Goal: Check status

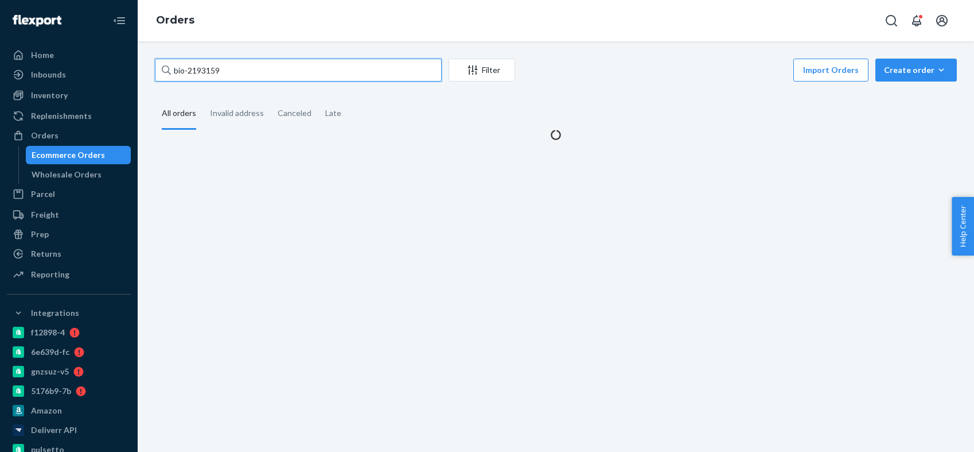
click at [209, 69] on input "bio-2193159" at bounding box center [298, 70] width 287 height 23
type input "bio-2643974"
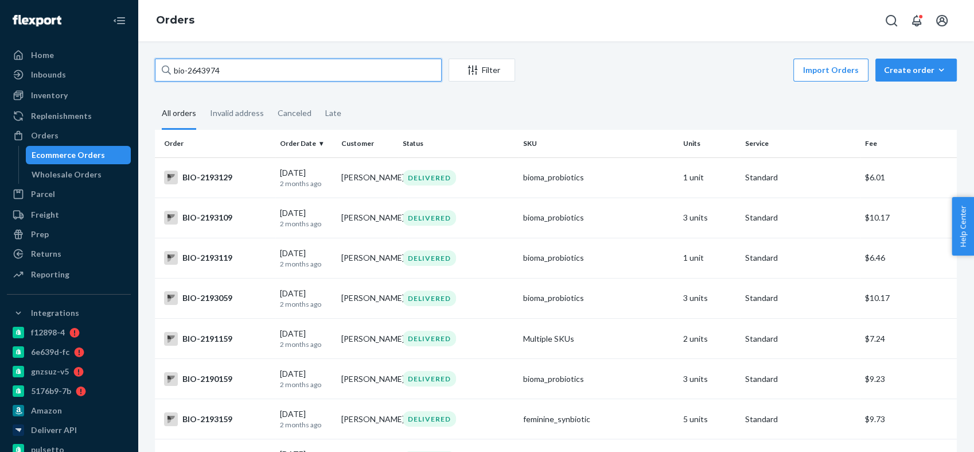
drag, startPoint x: 226, startPoint y: 72, endPoint x: 166, endPoint y: 75, distance: 59.7
click at [166, 75] on div "bio-2643974" at bounding box center [298, 70] width 287 height 23
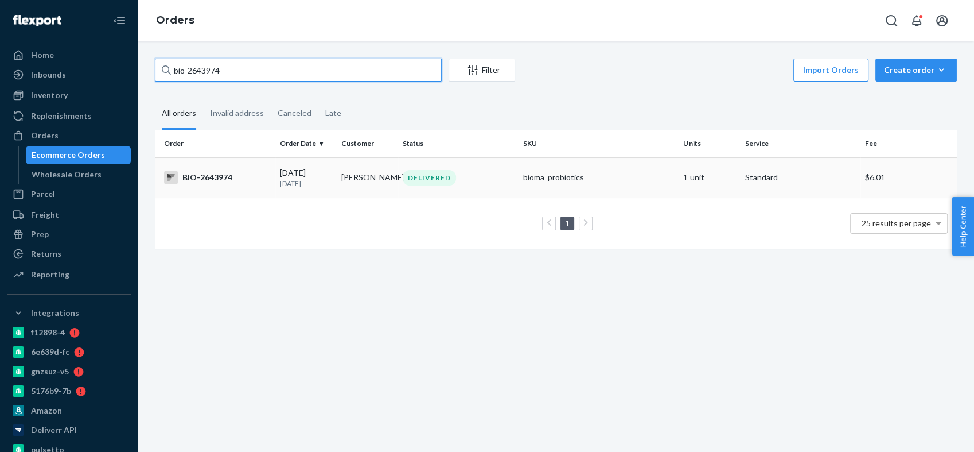
type input "bio-2643974"
click at [211, 174] on div "BIO-2643974" at bounding box center [217, 177] width 107 height 14
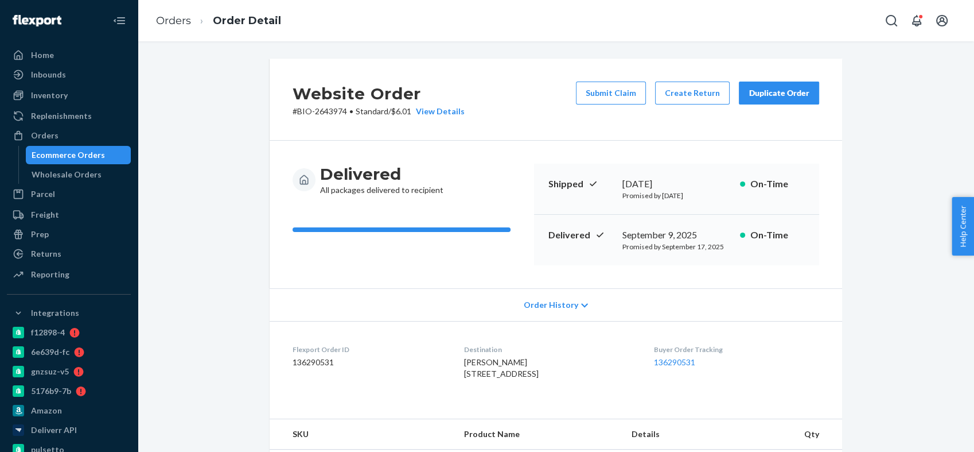
scroll to position [318, 0]
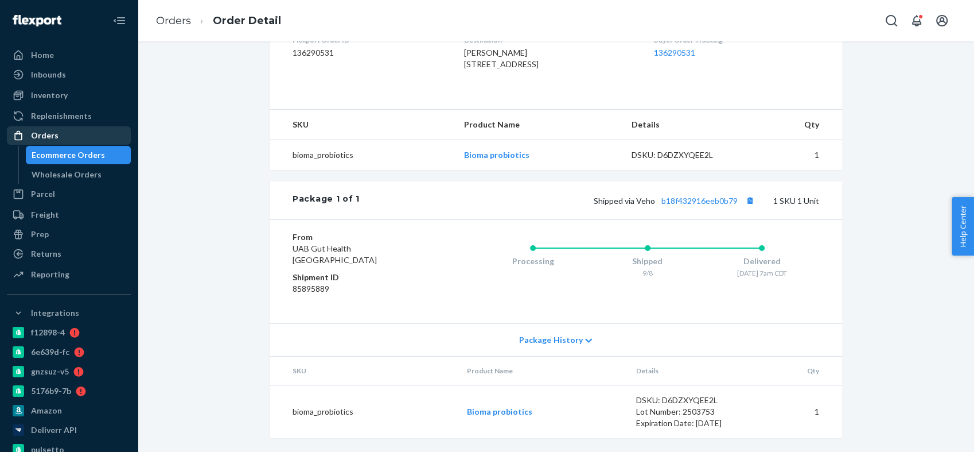
click at [57, 136] on div "Orders" at bounding box center [69, 135] width 122 height 16
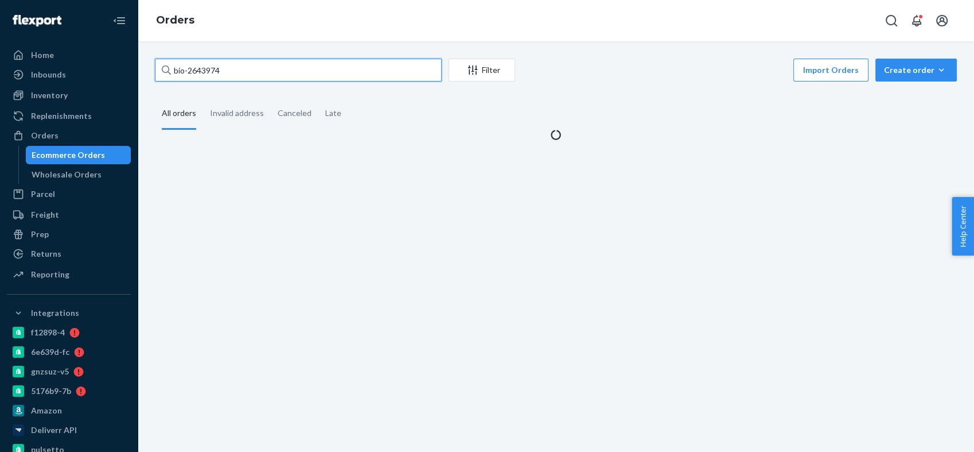
click at [203, 64] on input "bio-2643974" at bounding box center [298, 70] width 287 height 23
paste input "763671"
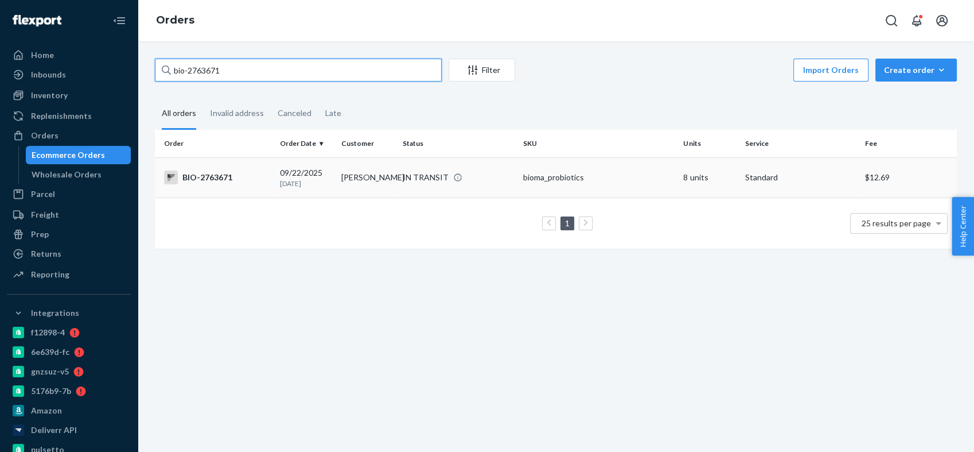
type input "bio-2763671"
click at [188, 174] on div "BIO-2763671" at bounding box center [217, 177] width 107 height 14
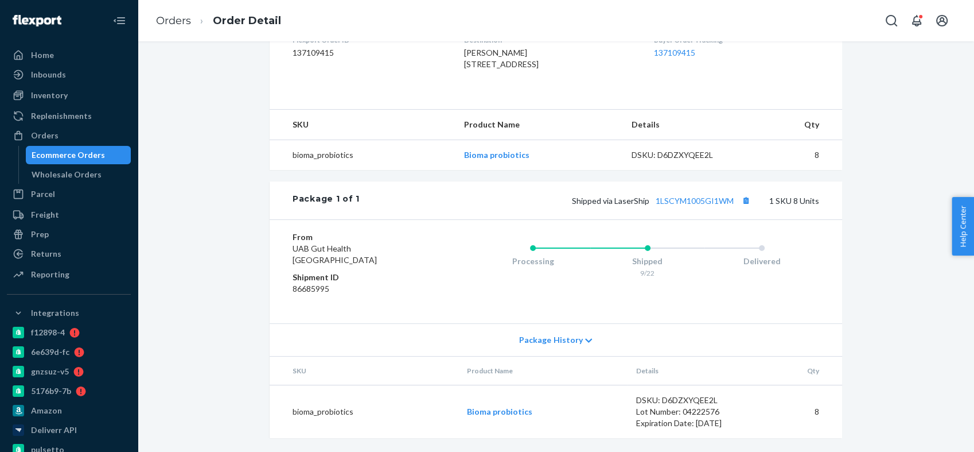
scroll to position [332, 0]
click at [667, 202] on link "1LSCYM1005GI1WM" at bounding box center [695, 201] width 78 height 10
click at [85, 131] on div "Orders" at bounding box center [69, 135] width 122 height 16
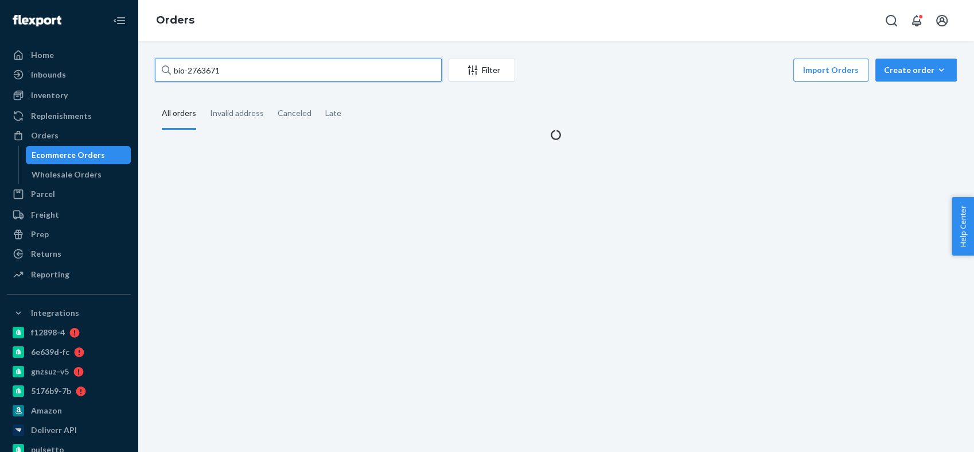
drag, startPoint x: 224, startPoint y: 69, endPoint x: 161, endPoint y: 65, distance: 63.8
click at [161, 65] on input "bio-2763671" at bounding box center [298, 70] width 287 height 23
paste input "[PERSON_NAME]"
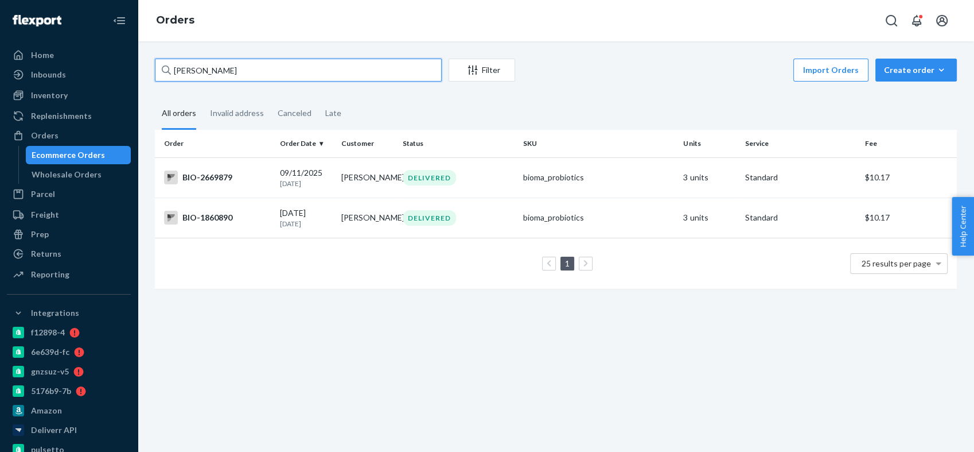
type input "[PERSON_NAME]"
